Goal: Task Accomplishment & Management: Manage account settings

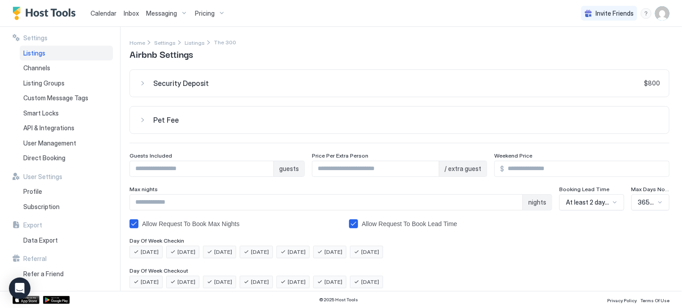
click at [197, 15] on span "Pricing" at bounding box center [205, 13] width 20 height 8
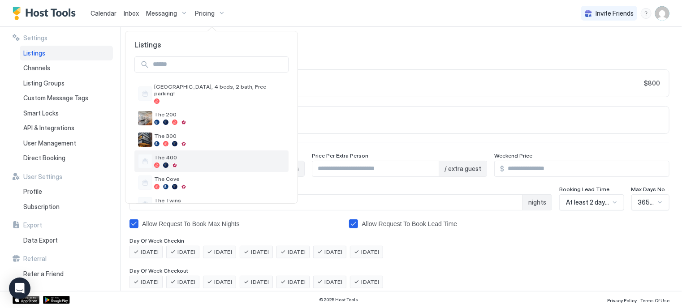
scroll to position [14, 0]
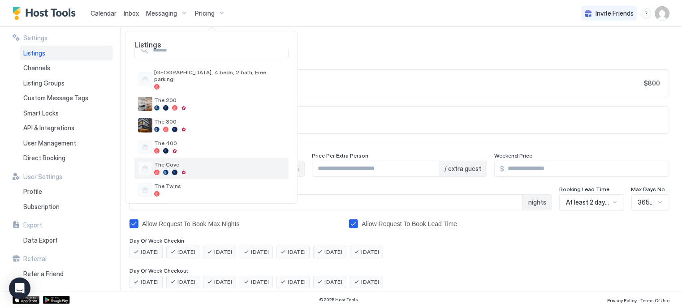
click at [169, 161] on span "The Cove" at bounding box center [219, 164] width 131 height 7
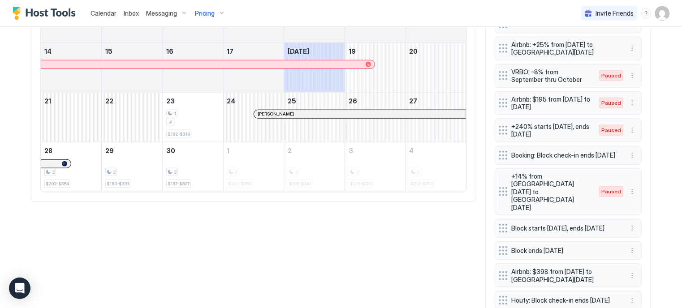
scroll to position [414, 0]
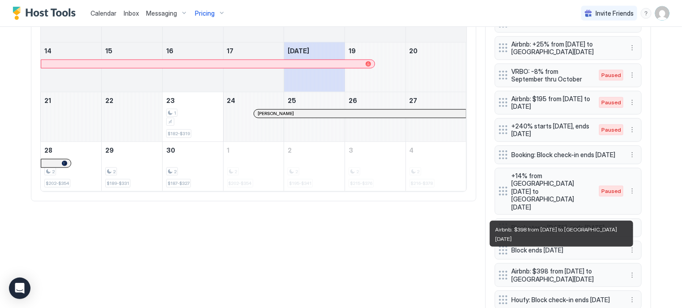
click at [526, 268] on span "Airbnb: $398 from [DATE] to [GEOGRAPHIC_DATA][DATE]" at bounding box center [565, 276] width 107 height 16
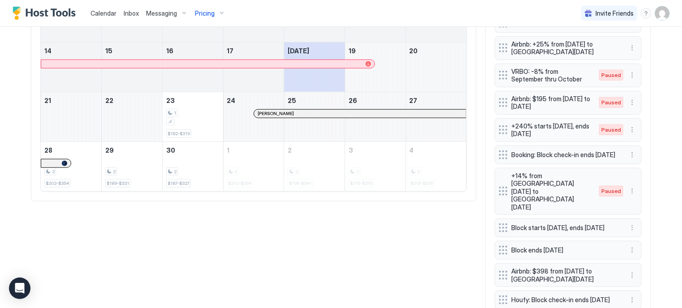
click at [526, 268] on span "Airbnb: $398 from [DATE] to [GEOGRAPHIC_DATA][DATE]" at bounding box center [565, 276] width 107 height 16
click at [577, 268] on span "Airbnb: $398 from [DATE] to [GEOGRAPHIC_DATA][DATE]" at bounding box center [565, 276] width 107 height 16
click at [629, 270] on button "More options" at bounding box center [632, 275] width 11 height 11
click at [635, 270] on div "Edit" at bounding box center [638, 271] width 20 height 7
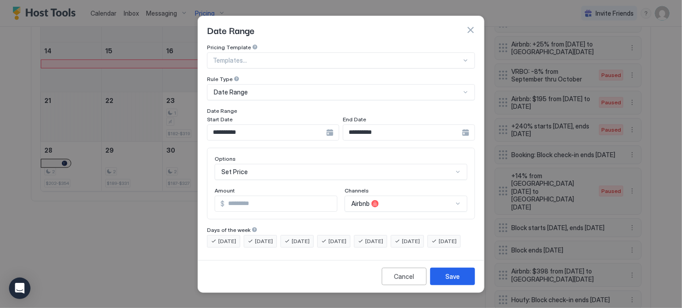
click at [300, 44] on div "Pricing Template" at bounding box center [341, 48] width 268 height 9
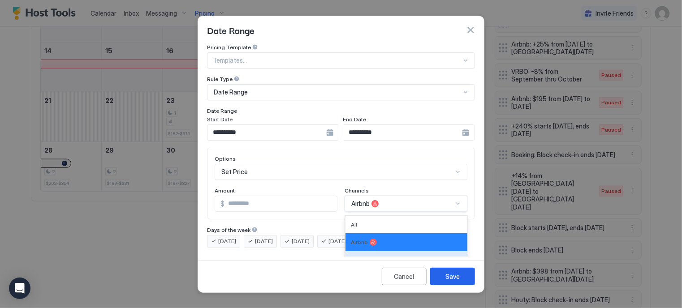
scroll to position [50, 0]
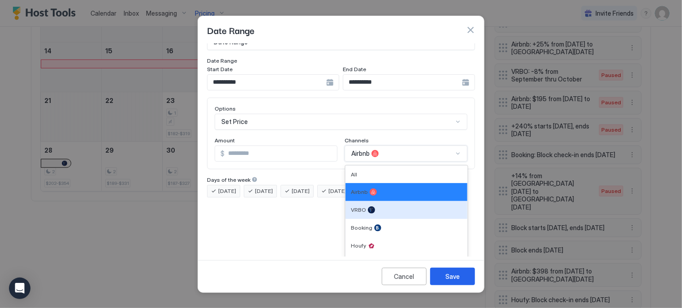
click at [371, 162] on div "6 results available. Use Up and Down to choose options, press Enter to select t…" at bounding box center [406, 154] width 123 height 16
click at [360, 201] on div "VRBO" at bounding box center [407, 210] width 122 height 18
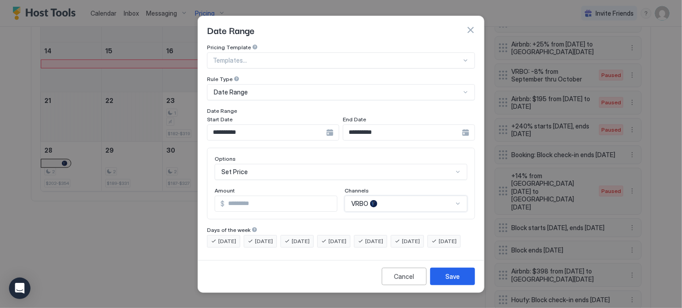
scroll to position [0, 0]
click at [394, 282] on button "Cancel" at bounding box center [404, 276] width 45 height 17
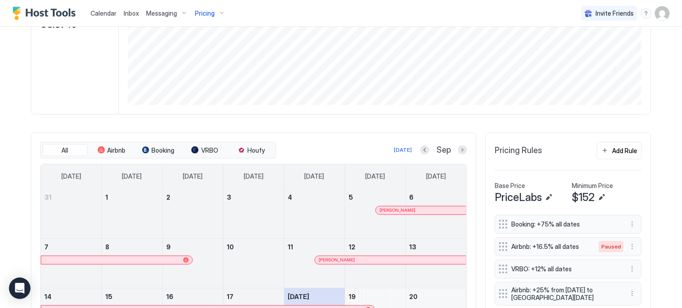
scroll to position [151, 0]
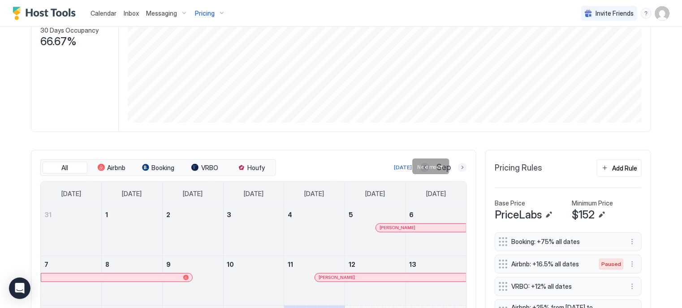
click at [460, 167] on button "Next month" at bounding box center [462, 167] width 9 height 9
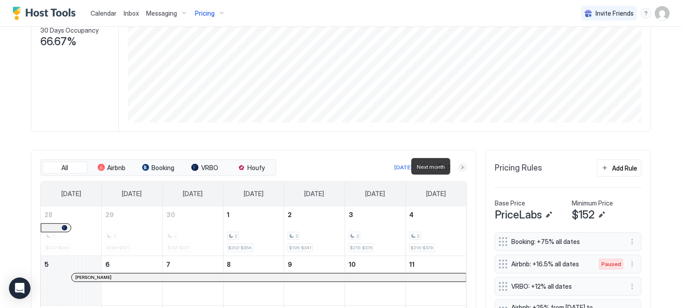
click at [460, 167] on button "Next month" at bounding box center [462, 167] width 9 height 9
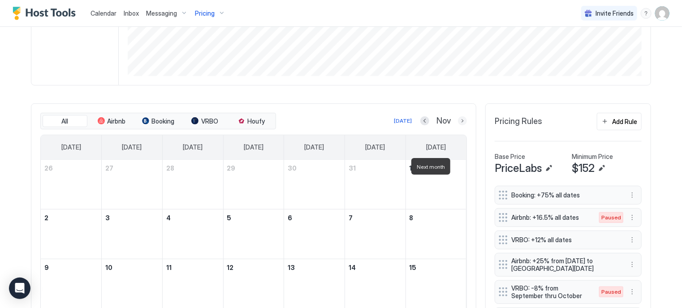
scroll to position [197, 0]
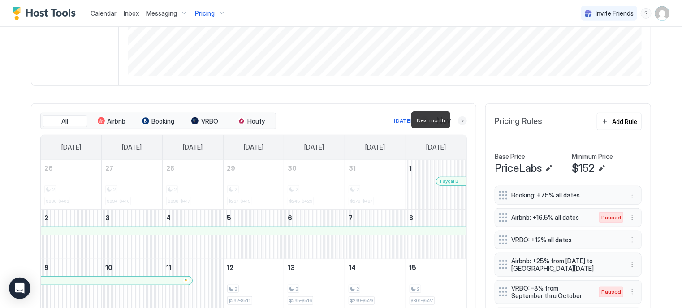
click at [458, 119] on button "Next month" at bounding box center [462, 121] width 9 height 9
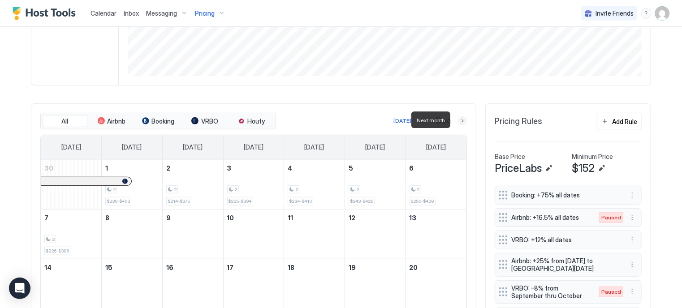
click at [458, 119] on button "Next month" at bounding box center [462, 121] width 9 height 9
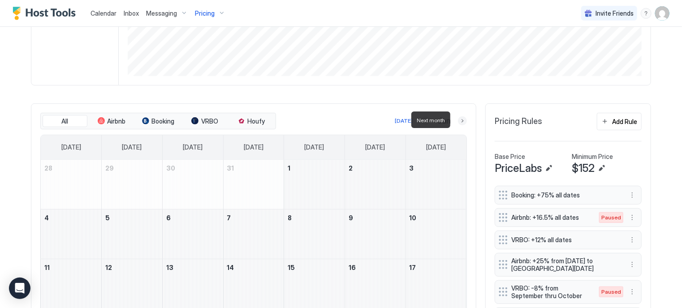
click at [458, 118] on button "Next month" at bounding box center [462, 121] width 9 height 9
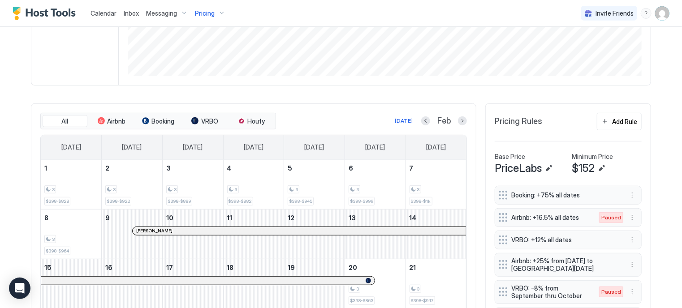
scroll to position [229, 0]
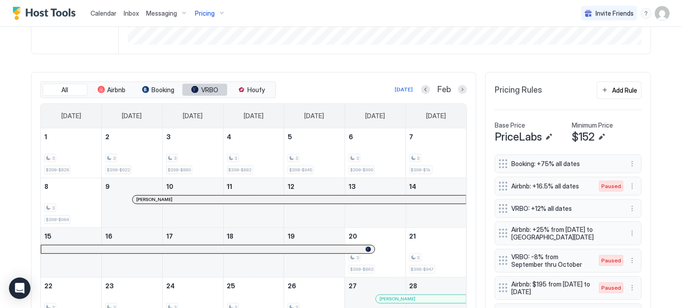
click at [195, 91] on button "VRBO" at bounding box center [204, 90] width 45 height 13
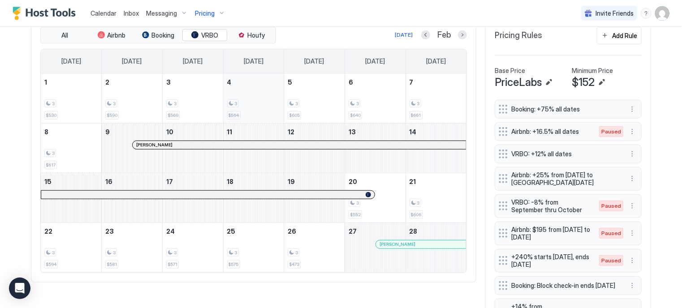
scroll to position [286, 0]
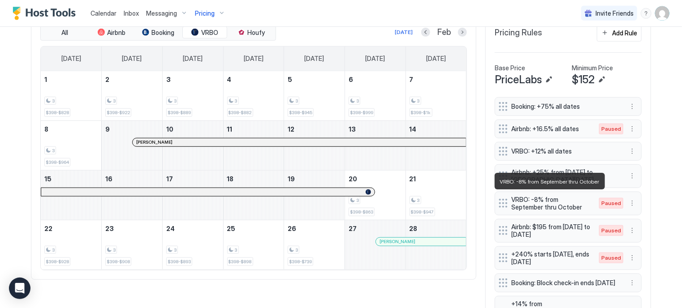
click at [529, 202] on span "VRBO: -8% from September thru October" at bounding box center [551, 204] width 79 height 16
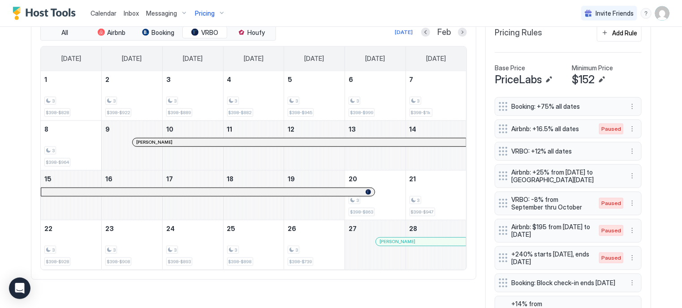
click at [529, 202] on span "VRBO: -8% from September thru October" at bounding box center [551, 204] width 79 height 16
click at [631, 200] on button "More options" at bounding box center [632, 203] width 11 height 11
click at [635, 212] on div "Edit" at bounding box center [638, 214] width 20 height 7
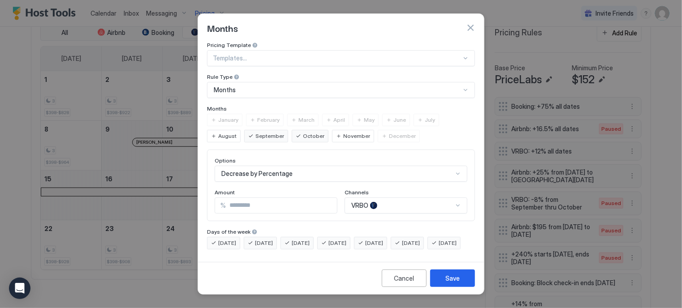
click at [225, 132] on span "August" at bounding box center [227, 136] width 18 height 8
click at [234, 133] on span "August" at bounding box center [227, 136] width 18 height 8
click at [270, 133] on span "September" at bounding box center [270, 136] width 29 height 8
click at [309, 132] on span "October" at bounding box center [314, 136] width 22 height 8
click at [261, 116] on span "February" at bounding box center [268, 120] width 22 height 8
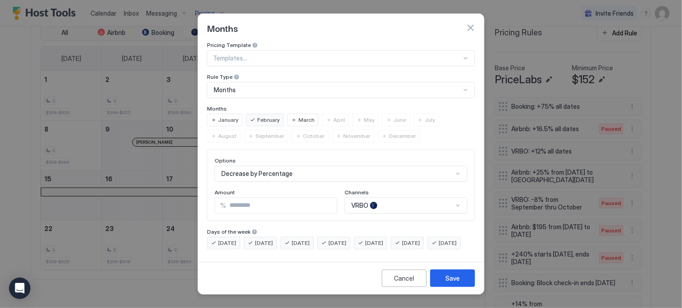
click at [299, 116] on span "March" at bounding box center [307, 120] width 16 height 8
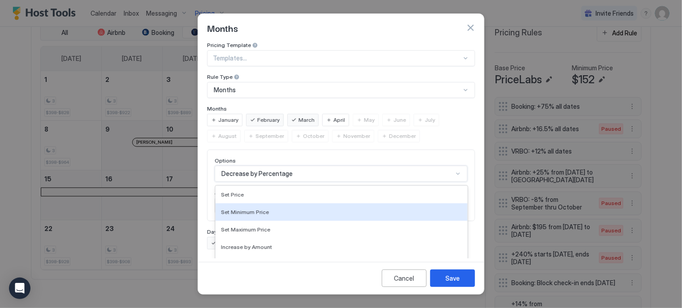
scroll to position [49, 0]
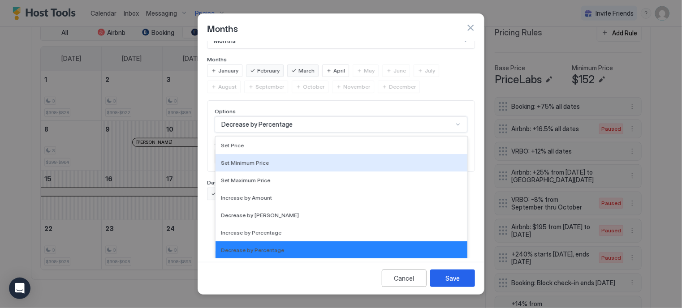
click at [279, 133] on div "17 results available. Use Up and Down to choose options, press Enter to select …" at bounding box center [341, 125] width 253 height 16
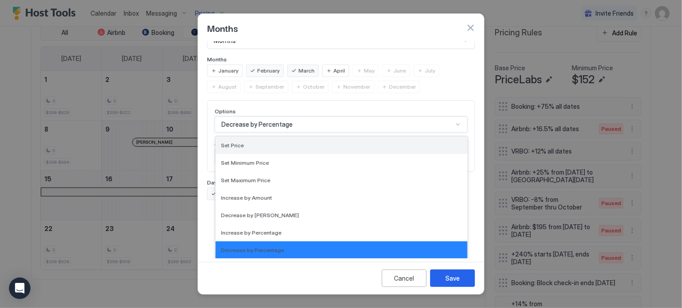
click at [247, 142] on div "Set Price" at bounding box center [342, 145] width 252 height 17
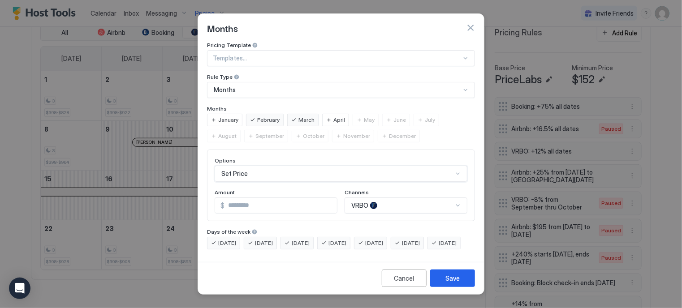
click at [242, 198] on input "*" at bounding box center [281, 205] width 113 height 15
type input "***"
click at [385, 239] on div "[DATE]" at bounding box center [370, 243] width 33 height 13
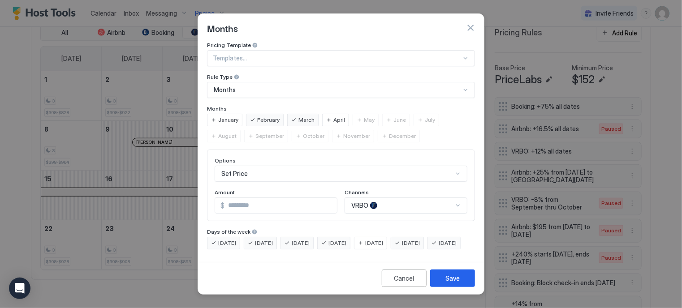
click at [423, 239] on div "[DATE]" at bounding box center [407, 243] width 33 height 13
click at [443, 276] on button "Save" at bounding box center [452, 278] width 45 height 17
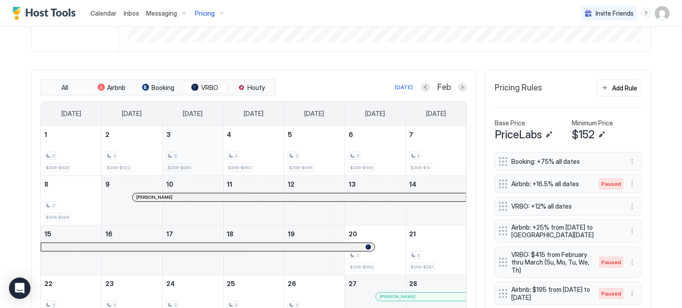
scroll to position [230, 0]
click at [191, 84] on div "tab-group" at bounding box center [194, 87] width 7 height 7
click at [190, 163] on div "3 $569" at bounding box center [192, 151] width 53 height 42
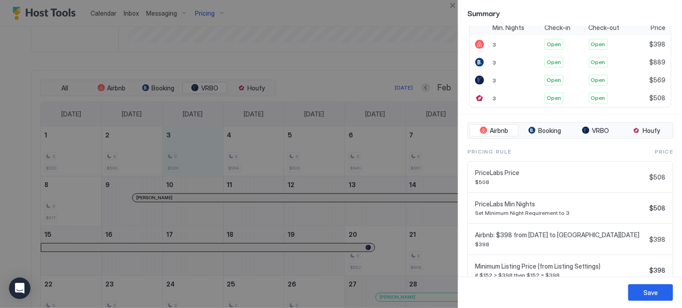
scroll to position [248, 0]
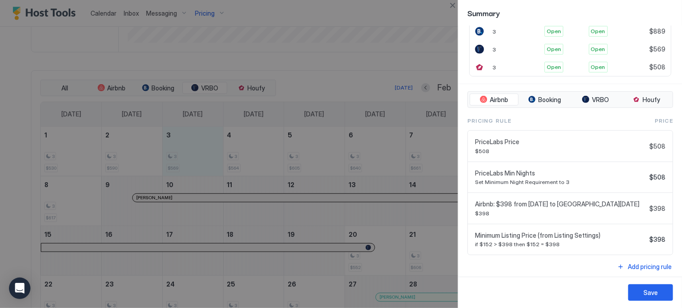
click at [212, 84] on div at bounding box center [341, 154] width 682 height 308
click at [592, 96] on span "VRBO" at bounding box center [600, 100] width 17 height 8
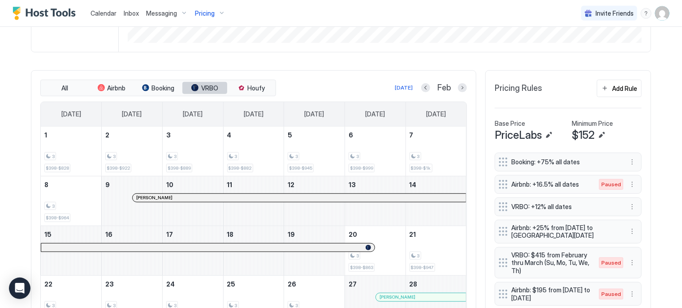
click at [201, 85] on span "VRBO" at bounding box center [209, 88] width 17 height 8
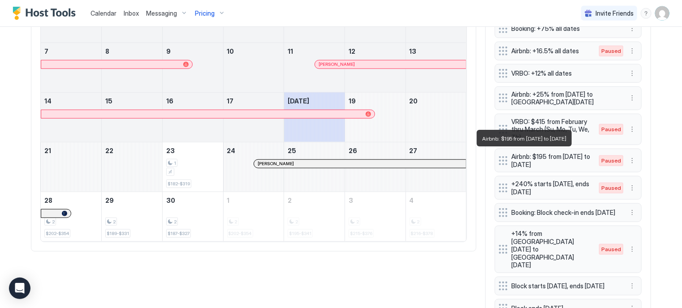
scroll to position [345, 0]
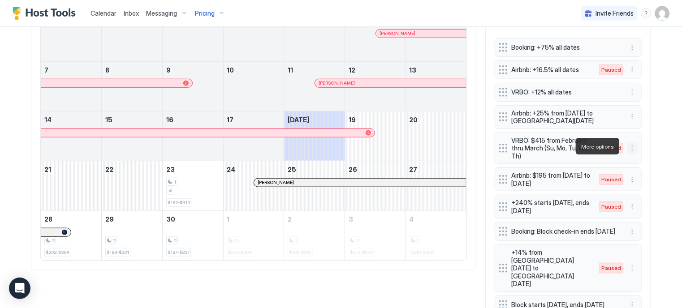
click at [630, 143] on button "More options" at bounding box center [632, 148] width 11 height 11
click at [637, 175] on div "Enable" at bounding box center [641, 173] width 27 height 7
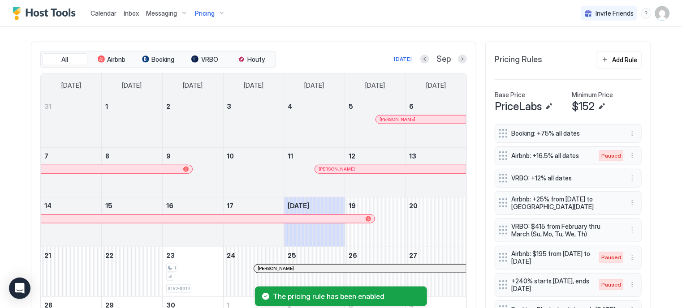
scroll to position [255, 0]
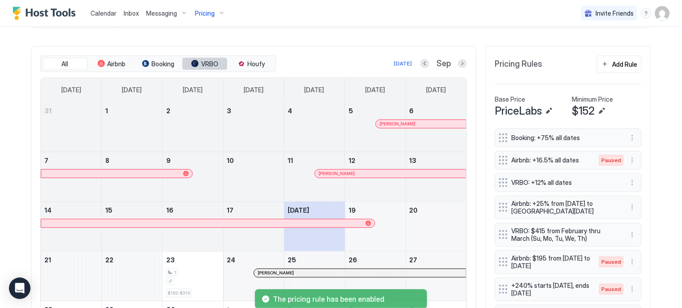
click at [202, 60] on span "VRBO" at bounding box center [209, 64] width 17 height 8
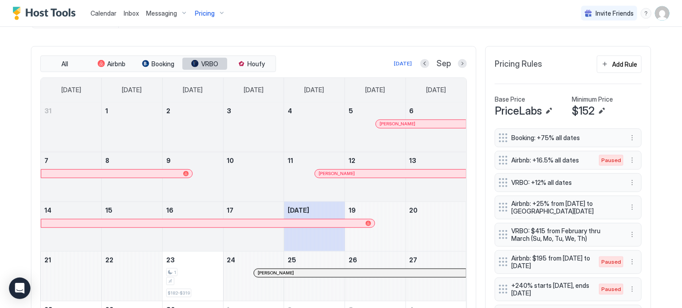
click at [192, 64] on div "tab-group" at bounding box center [194, 63] width 7 height 7
click at [458, 61] on button "Next month" at bounding box center [462, 63] width 9 height 9
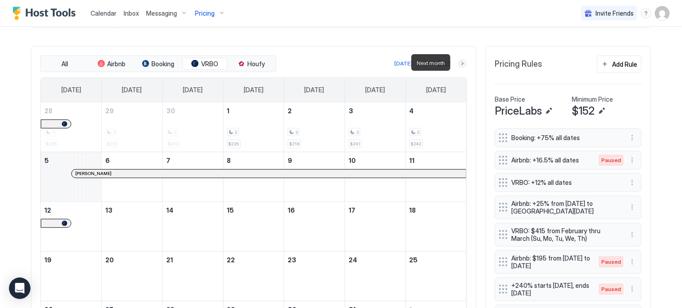
click at [458, 61] on button "Next month" at bounding box center [462, 63] width 9 height 9
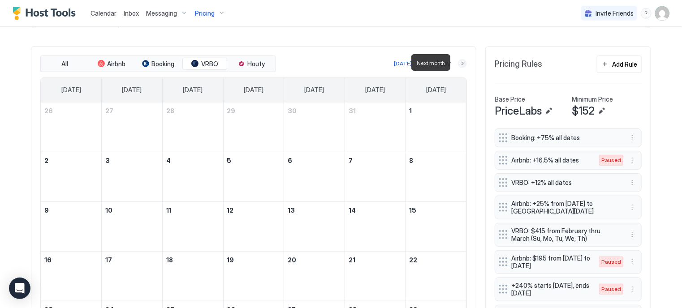
click at [458, 61] on button "Next month" at bounding box center [462, 63] width 9 height 9
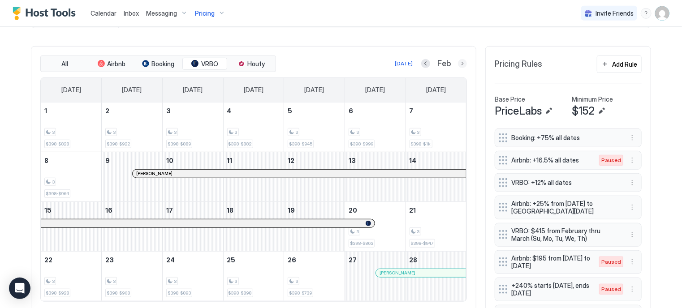
click at [458, 63] on button "Next month" at bounding box center [462, 63] width 9 height 9
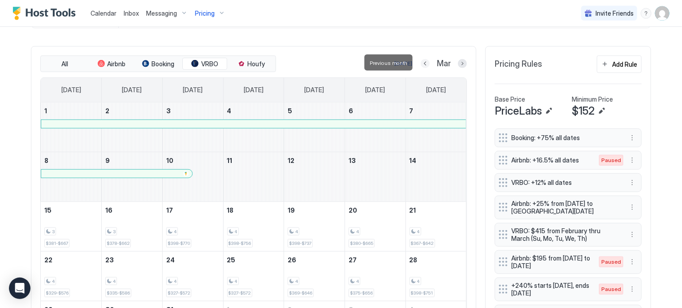
click at [421, 62] on button "Previous month" at bounding box center [425, 63] width 9 height 9
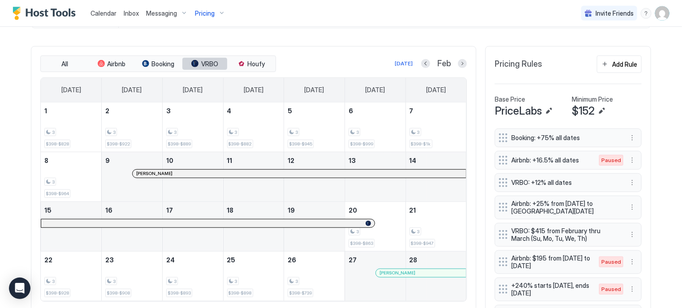
click at [218, 61] on button "VRBO" at bounding box center [204, 64] width 45 height 13
click at [212, 60] on span "VRBO" at bounding box center [209, 64] width 17 height 8
click at [205, 62] on span "VRBO" at bounding box center [209, 64] width 17 height 8
click at [423, 62] on button "Previous month" at bounding box center [425, 63] width 9 height 9
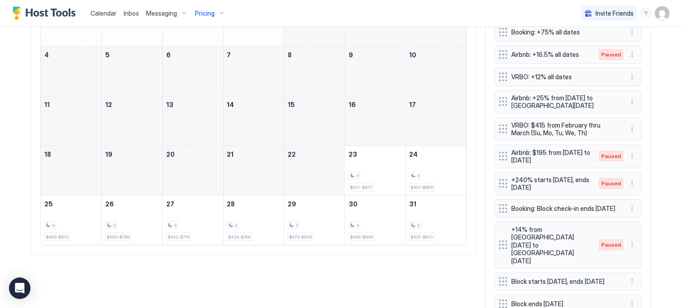
scroll to position [359, 0]
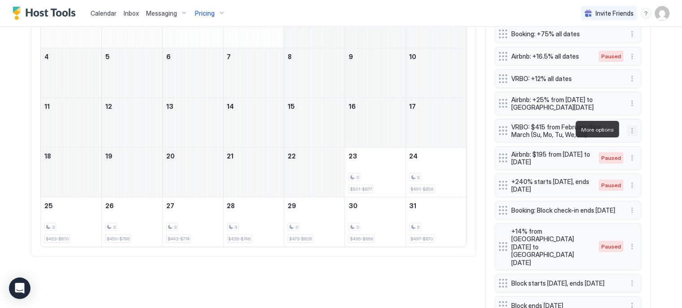
click at [627, 127] on button "More options" at bounding box center [632, 131] width 11 height 11
click at [630, 140] on div "Edit" at bounding box center [638, 142] width 20 height 7
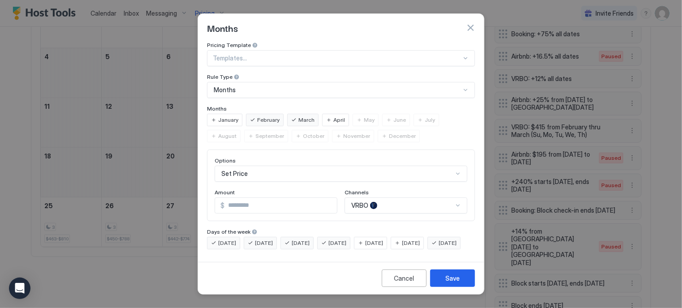
click at [228, 116] on span "January" at bounding box center [228, 120] width 20 height 8
click at [445, 282] on button "Save" at bounding box center [452, 278] width 45 height 17
